Goal: Task Accomplishment & Management: Use online tool/utility

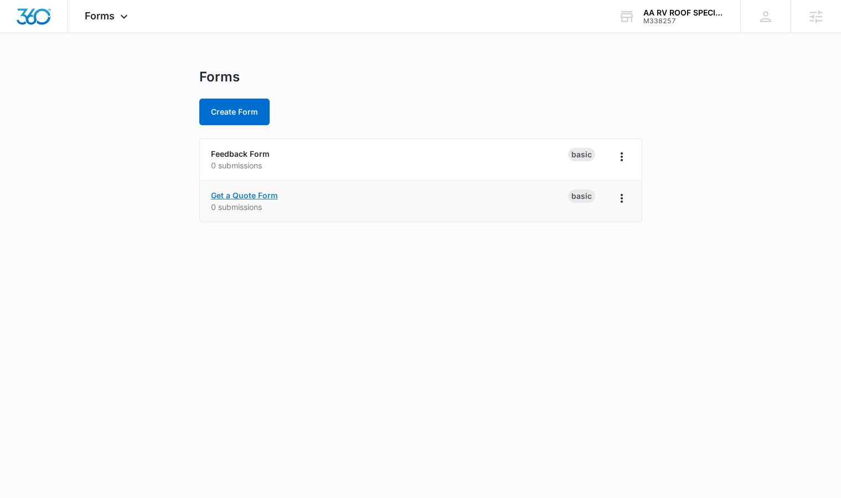
click at [241, 198] on link "Get a Quote Form" at bounding box center [244, 194] width 67 height 9
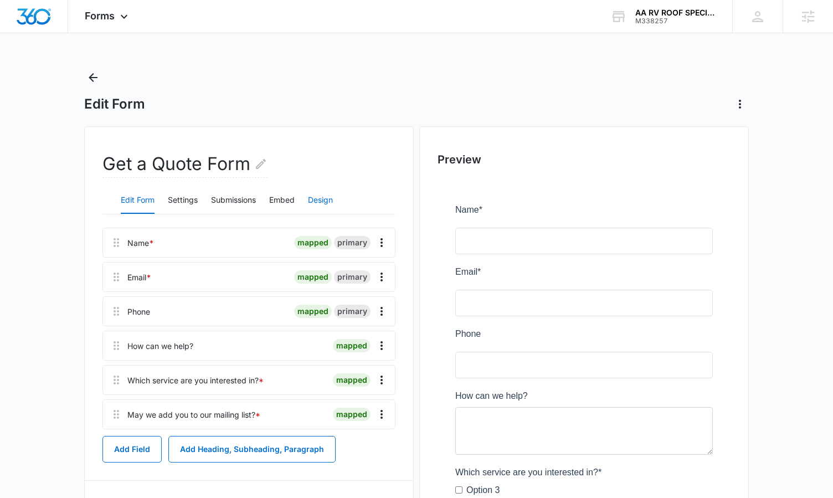
click at [312, 197] on button "Design" at bounding box center [320, 200] width 25 height 27
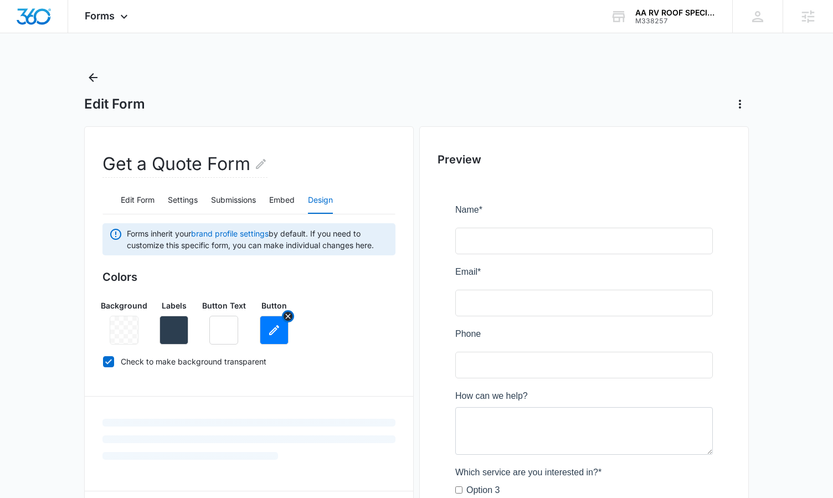
click at [276, 330] on icon "button" at bounding box center [273, 329] width 13 height 13
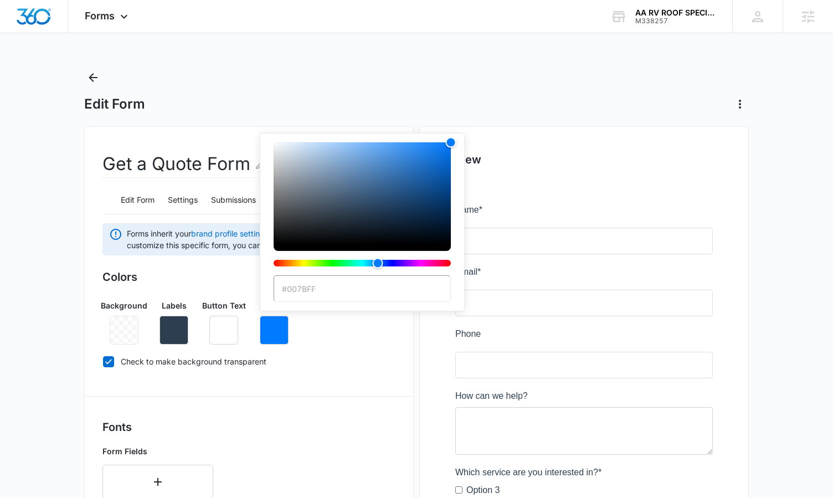
paste input "c6332d"
type input "#c6332d"
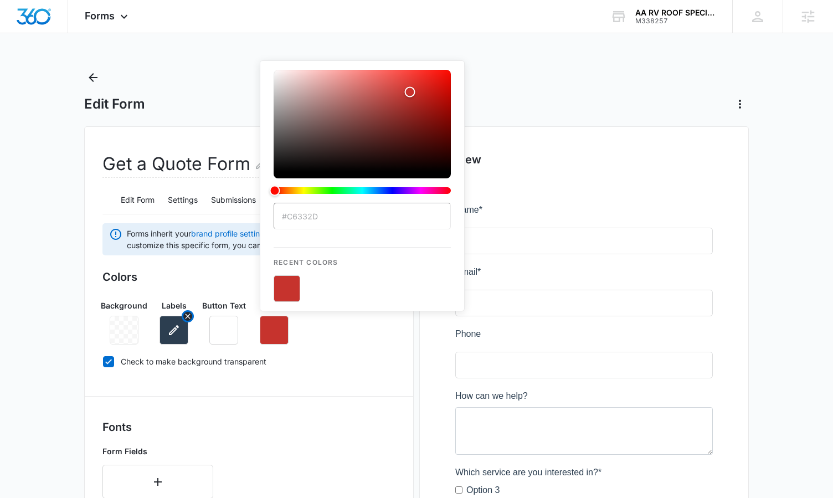
click at [168, 320] on button "button" at bounding box center [173, 330] width 29 height 29
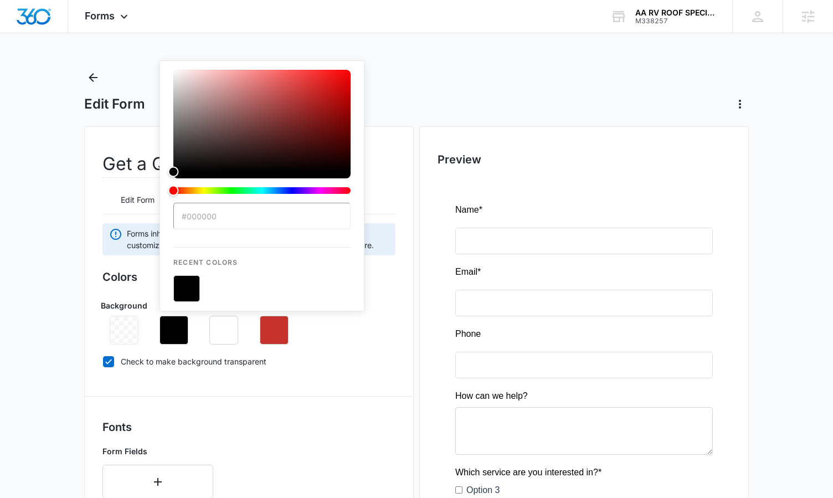
type input "#000000"
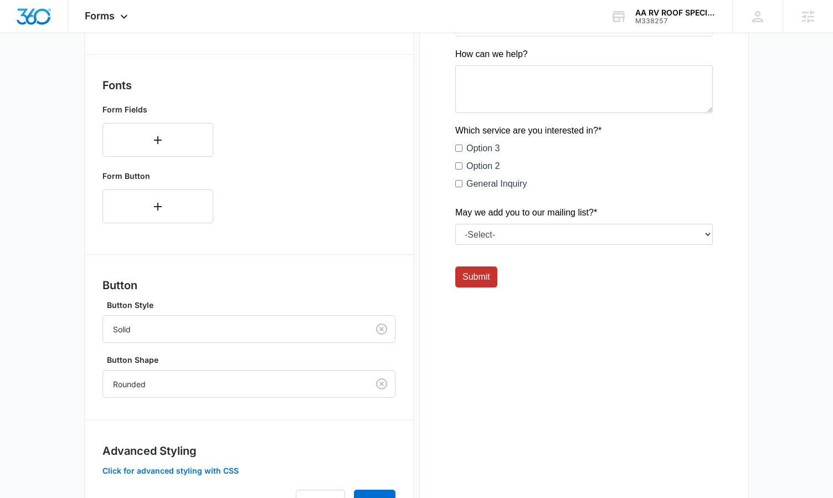
scroll to position [400, 0]
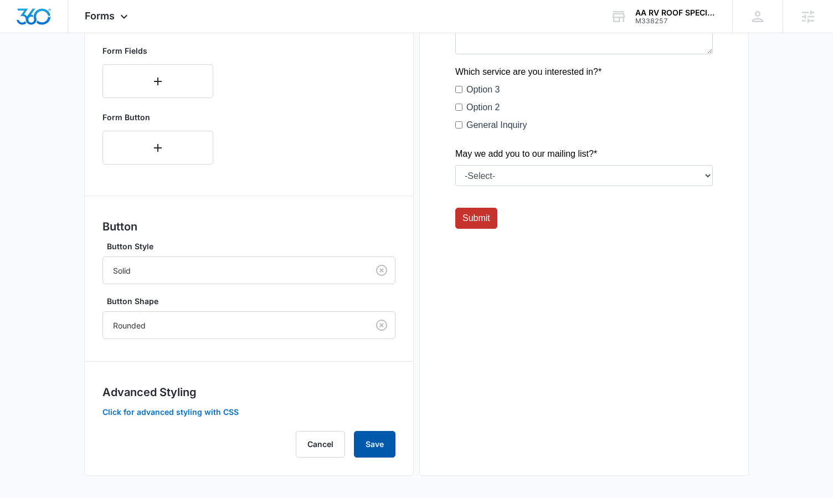
click at [361, 447] on button "Save" at bounding box center [375, 444] width 42 height 27
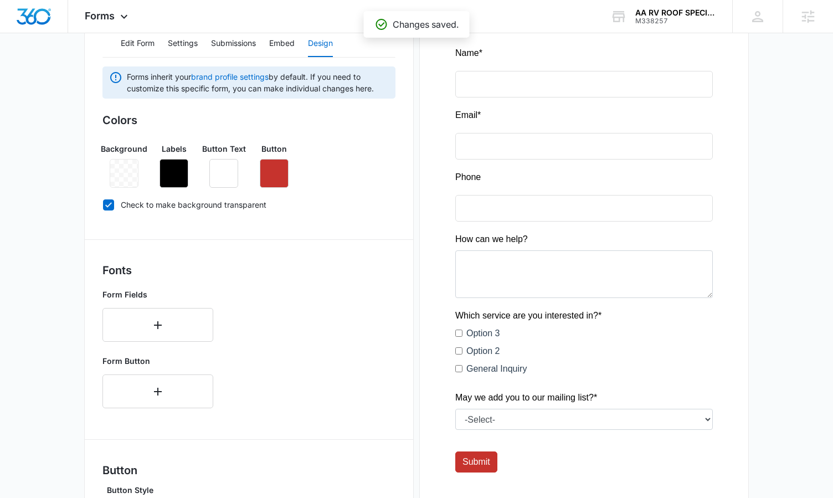
scroll to position [0, 0]
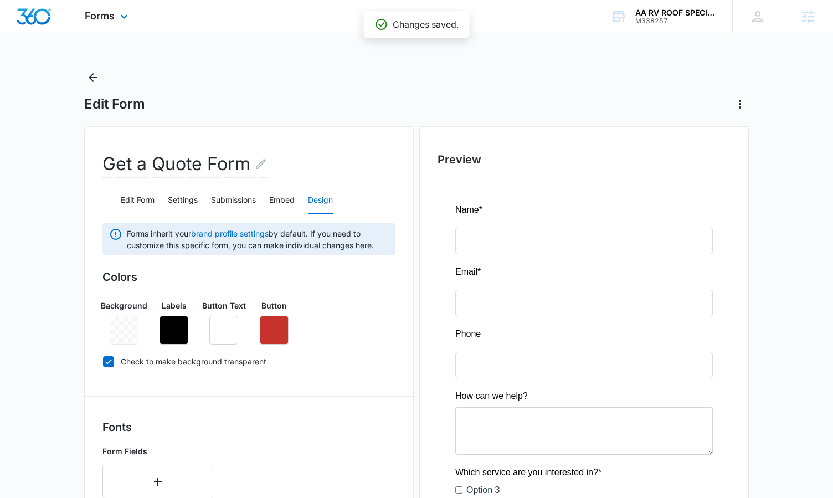
click at [104, 26] on div "Forms Apps Reputation Websites Forms CRM Email Social Shop Content Ads Intellig…" at bounding box center [107, 16] width 79 height 33
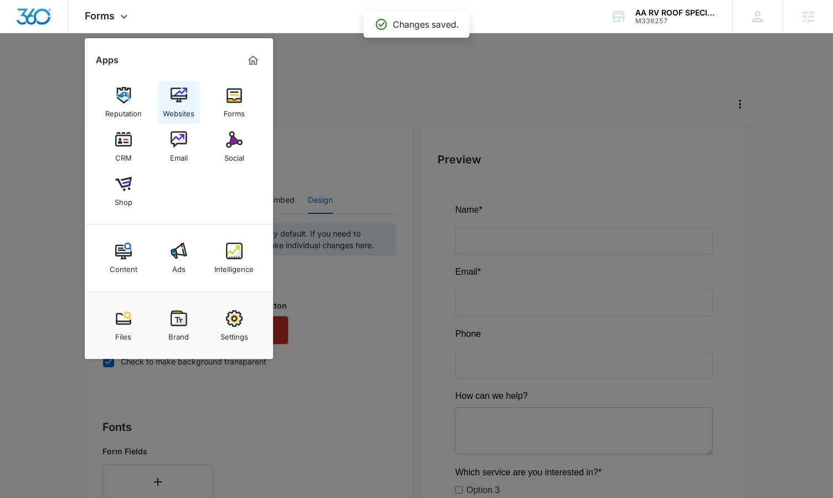
click at [178, 86] on link "Websites" at bounding box center [179, 102] width 42 height 42
